Goal: Task Accomplishment & Management: Complete application form

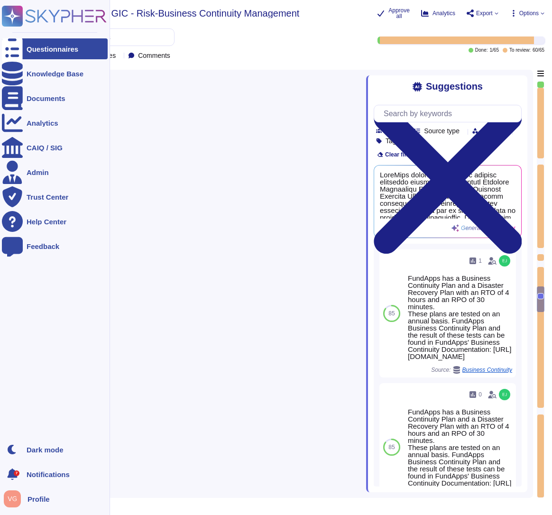
type textarea "Media storage devices used to store customer data are classified by AWS as Crit…"
type textarea "We offer transition services for up to 3 months post termination should a clien…"
type textarea "The applications provided by FundApps that are in scope are: 1. Shareholding Di…"
type textarea "FundApps has a Business Continuity Plan and a Disaster Recovery Plan with an RT…"
type textarea "The applications provided by FundApps that are in scope are: 1. Shareholding Di…"
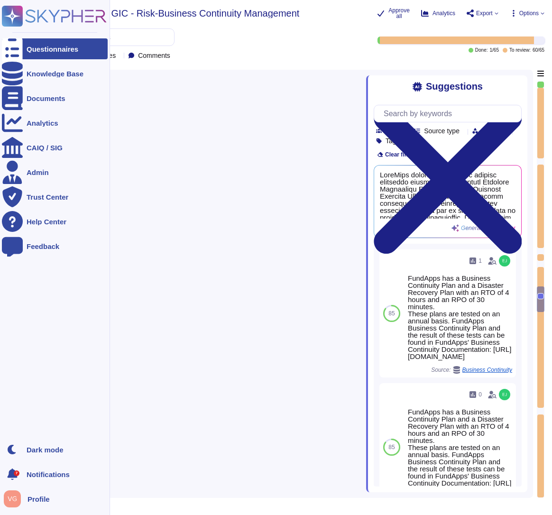
type textarea "FundApps typically does not require downtime for updates. However, should there…"
type textarea "FundApps has a Business Continuity Policy ([URL][DOMAIN_NAME]) and a Business C…"
type textarea "All of our implementations generally follow the phases covered in the Implement…"
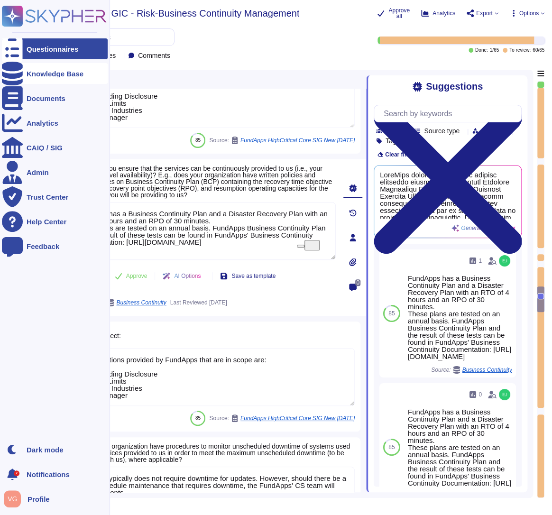
click at [15, 75] on icon at bounding box center [12, 74] width 21 height 24
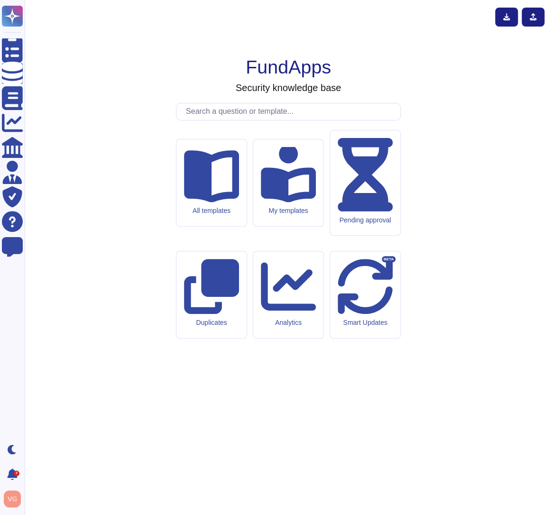
click at [281, 120] on input "text" at bounding box center [290, 111] width 219 height 17
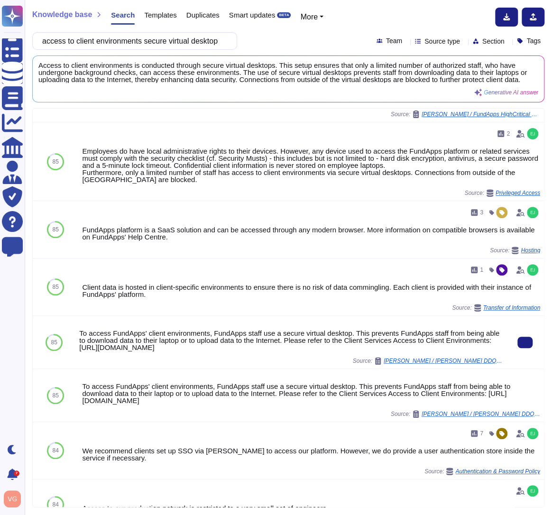
scroll to position [171, 0]
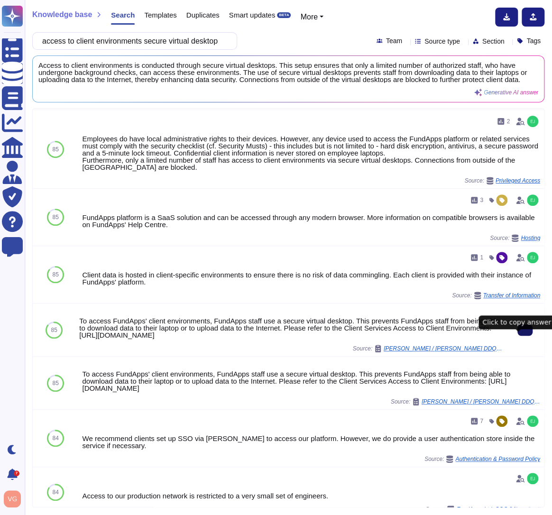
click at [518, 336] on button at bounding box center [525, 329] width 15 height 11
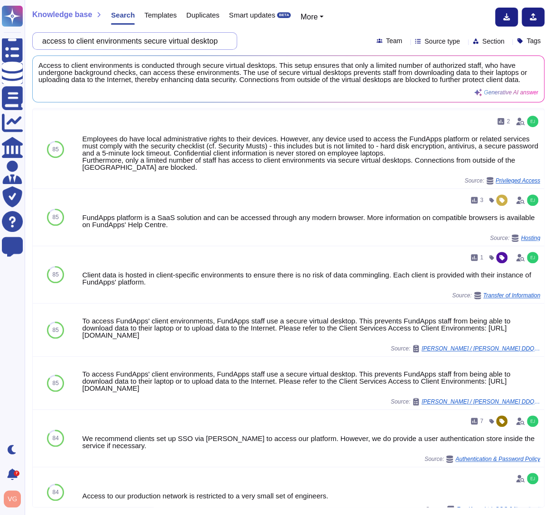
click at [201, 37] on input "access to client environments secure virtual desktop" at bounding box center [132, 41] width 190 height 17
click at [201, 38] on input "access to client environments secure virtual desktop" at bounding box center [132, 41] width 190 height 17
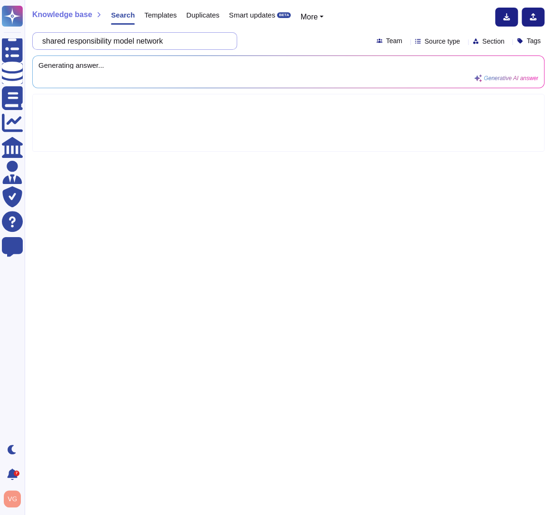
type input "shared responsibility model network"
